Goal: Transaction & Acquisition: Book appointment/travel/reservation

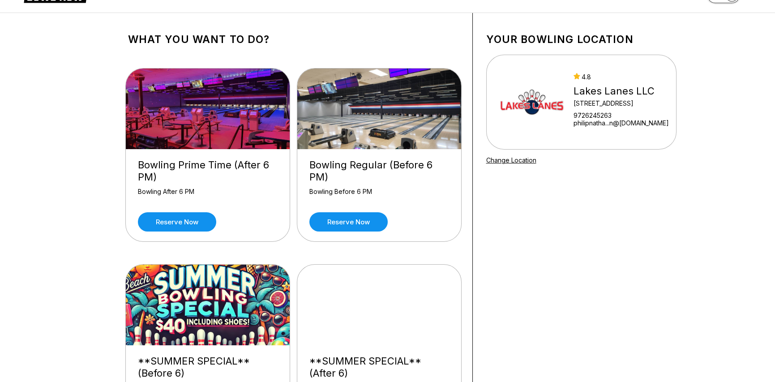
scroll to position [45, 0]
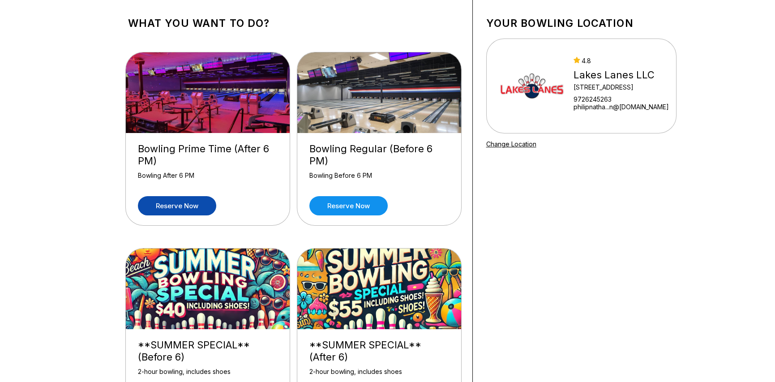
click at [167, 203] on link "Reserve now" at bounding box center [177, 205] width 78 height 19
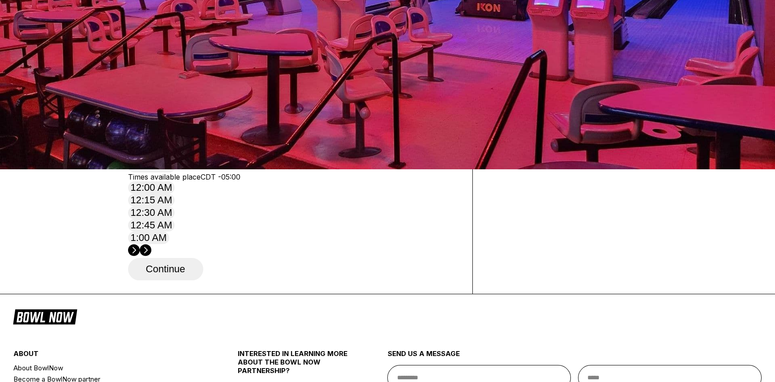
scroll to position [224, 0]
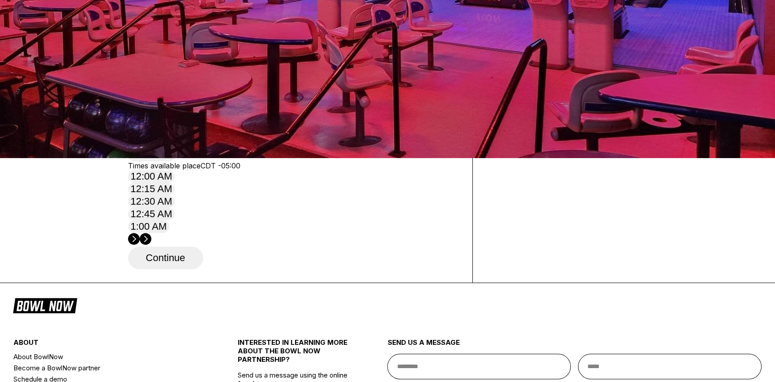
click at [176, 73] on button "10:00 PM" at bounding box center [151, 67] width 47 height 13
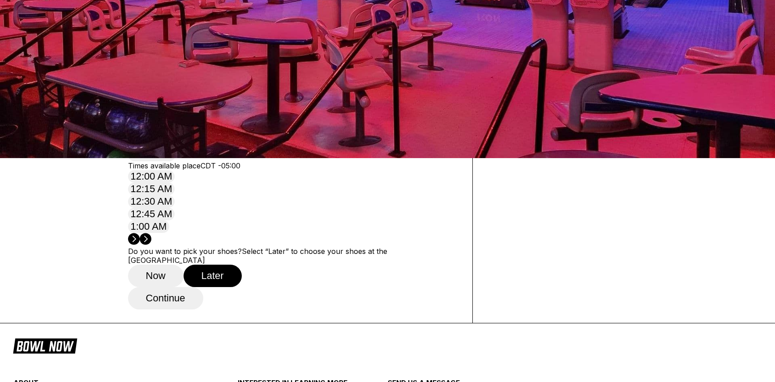
click at [171, 124] on button "11:00 PM" at bounding box center [151, 117] width 47 height 13
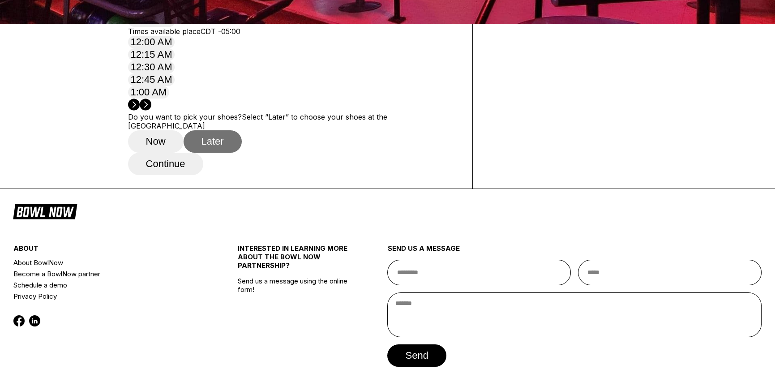
click at [223, 153] on button "Later" at bounding box center [213, 141] width 58 height 22
click at [187, 175] on button "Continue" at bounding box center [165, 164] width 75 height 22
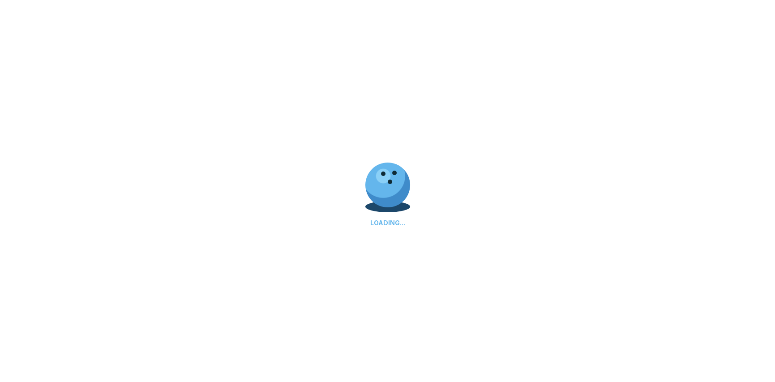
select select "**"
